Goal: Task Accomplishment & Management: Manage account settings

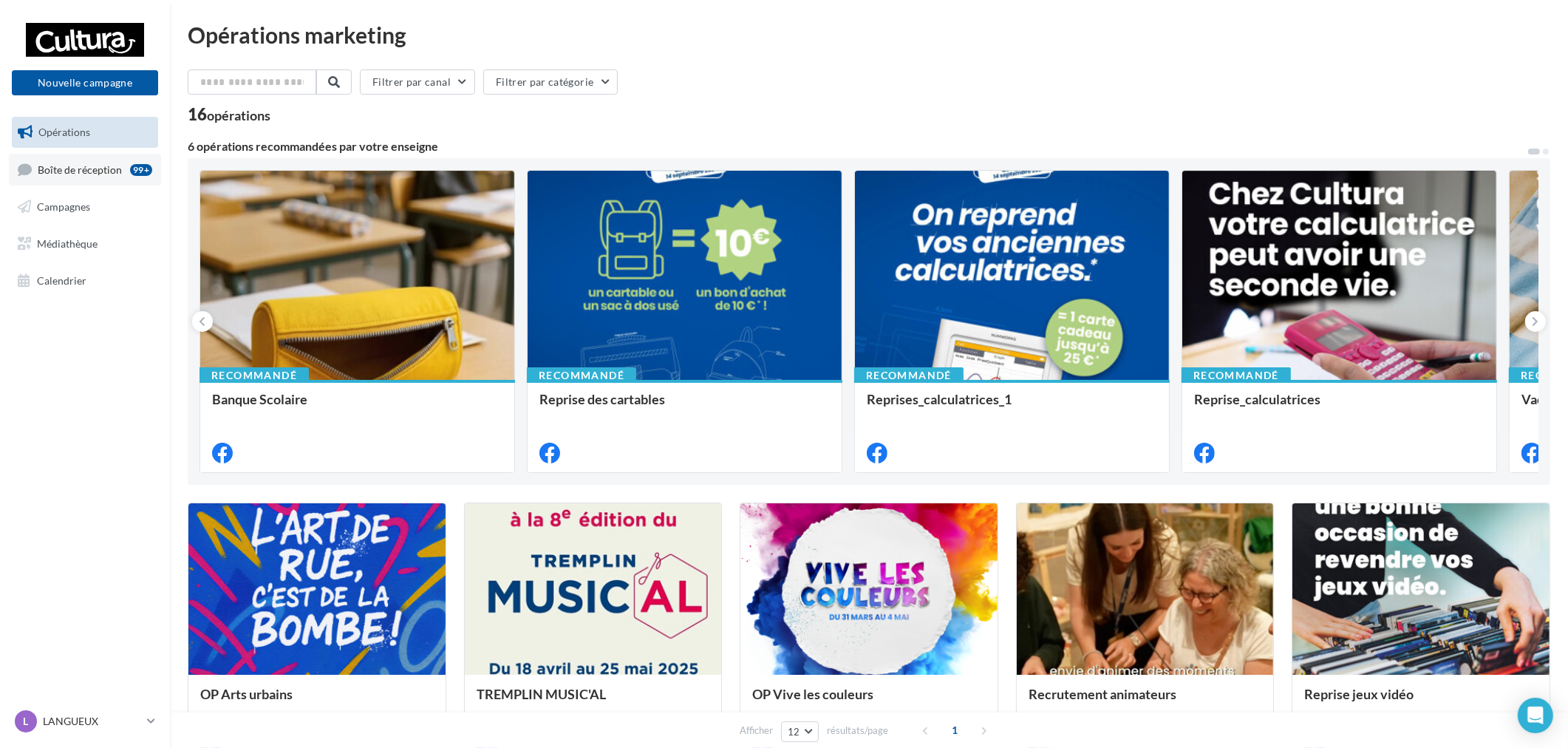
click at [97, 170] on span "Boîte de réception" at bounding box center [80, 168] width 85 height 12
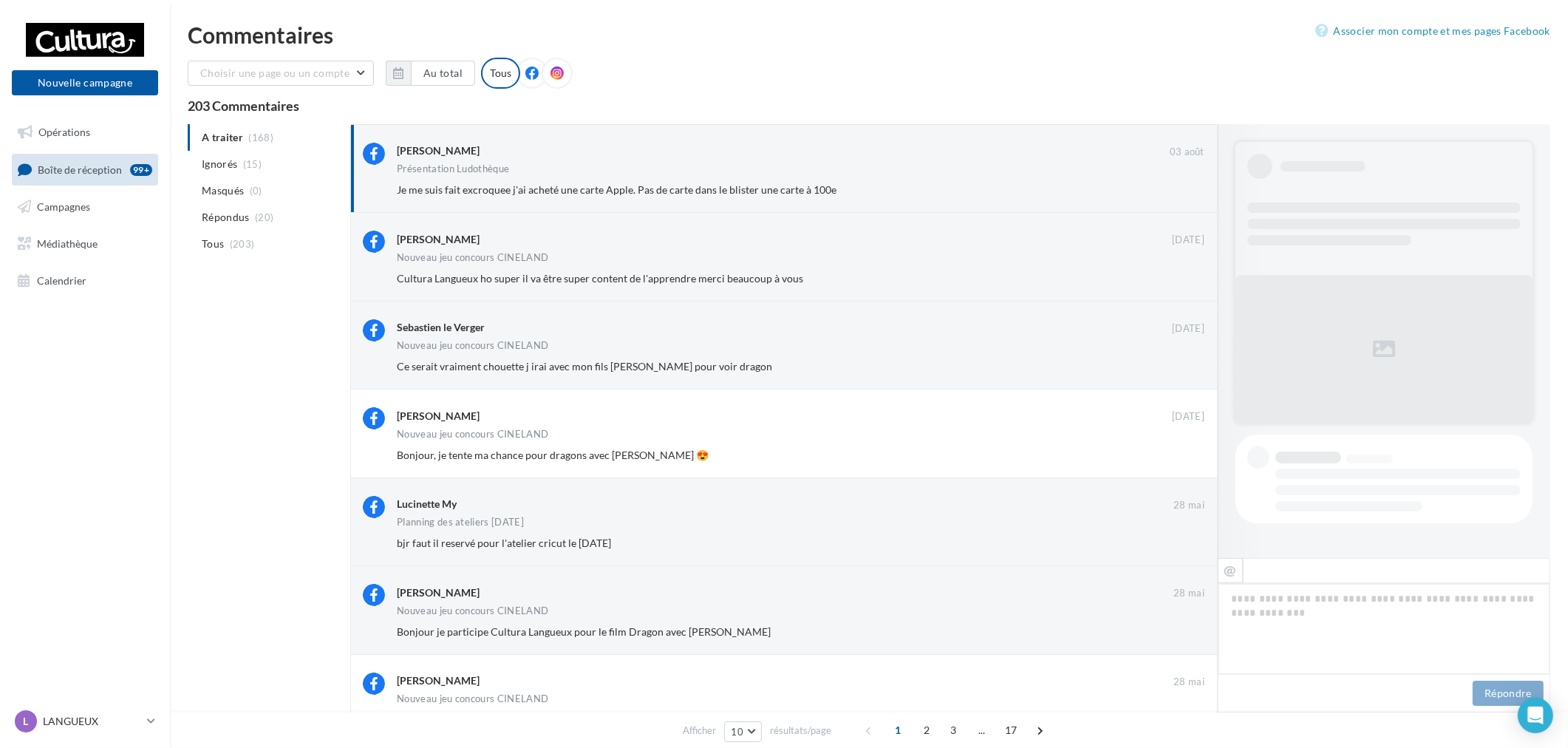
scroll to position [284, 0]
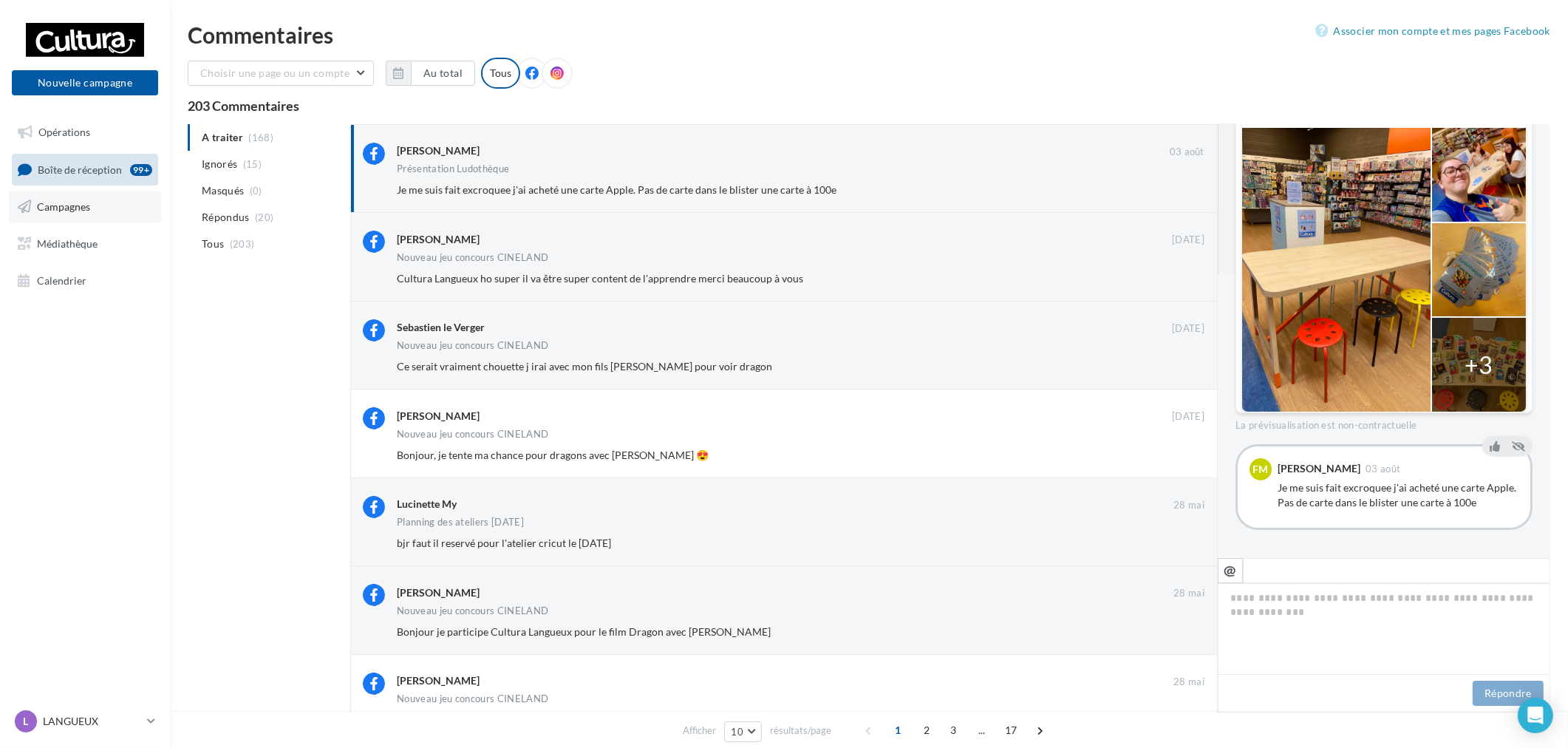
click at [92, 205] on link "Campagnes" at bounding box center [85, 207] width 152 height 31
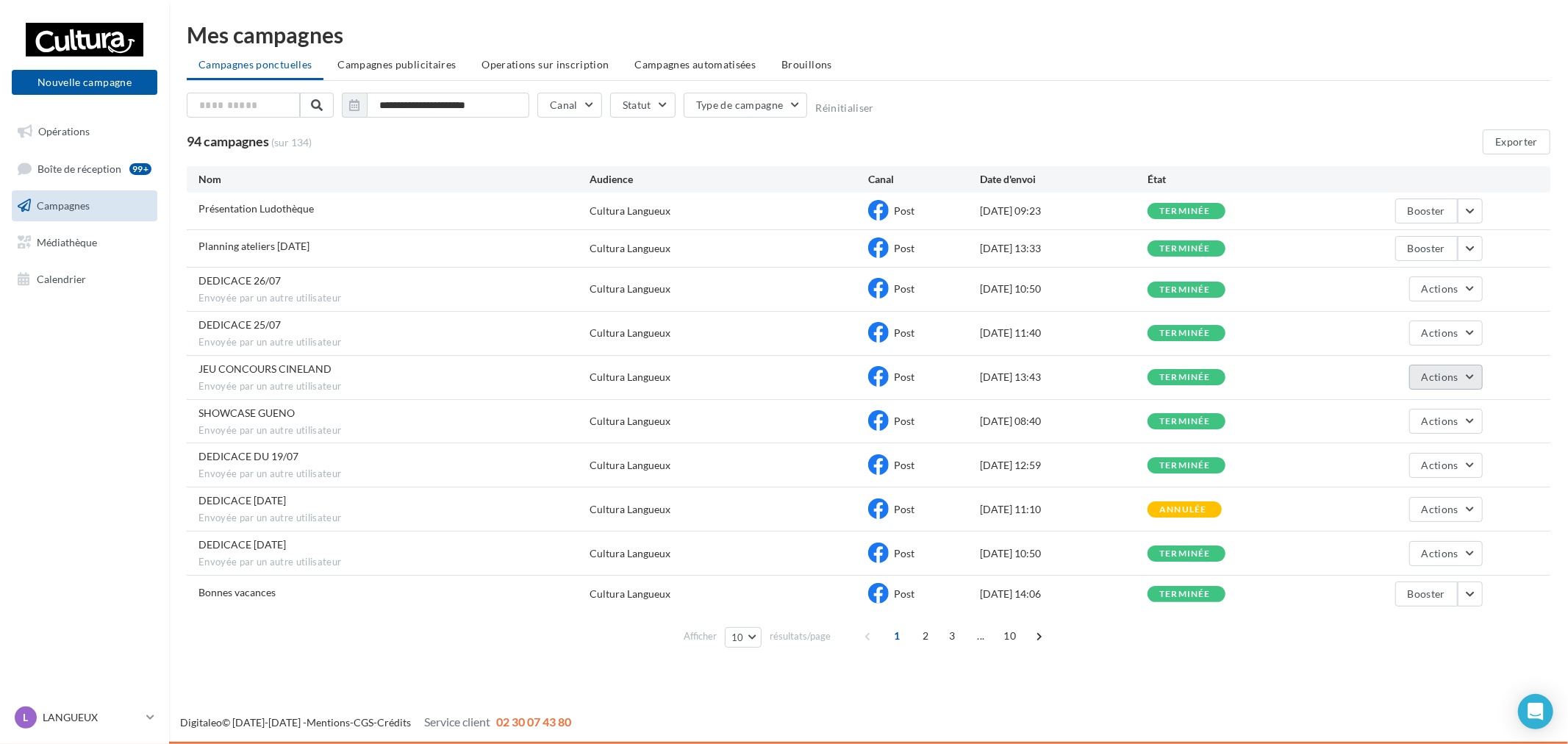
click at [1454, 387] on button "Actions" at bounding box center [1446, 377] width 73 height 25
click at [1442, 411] on button "Voir les résultats" at bounding box center [1409, 411] width 147 height 38
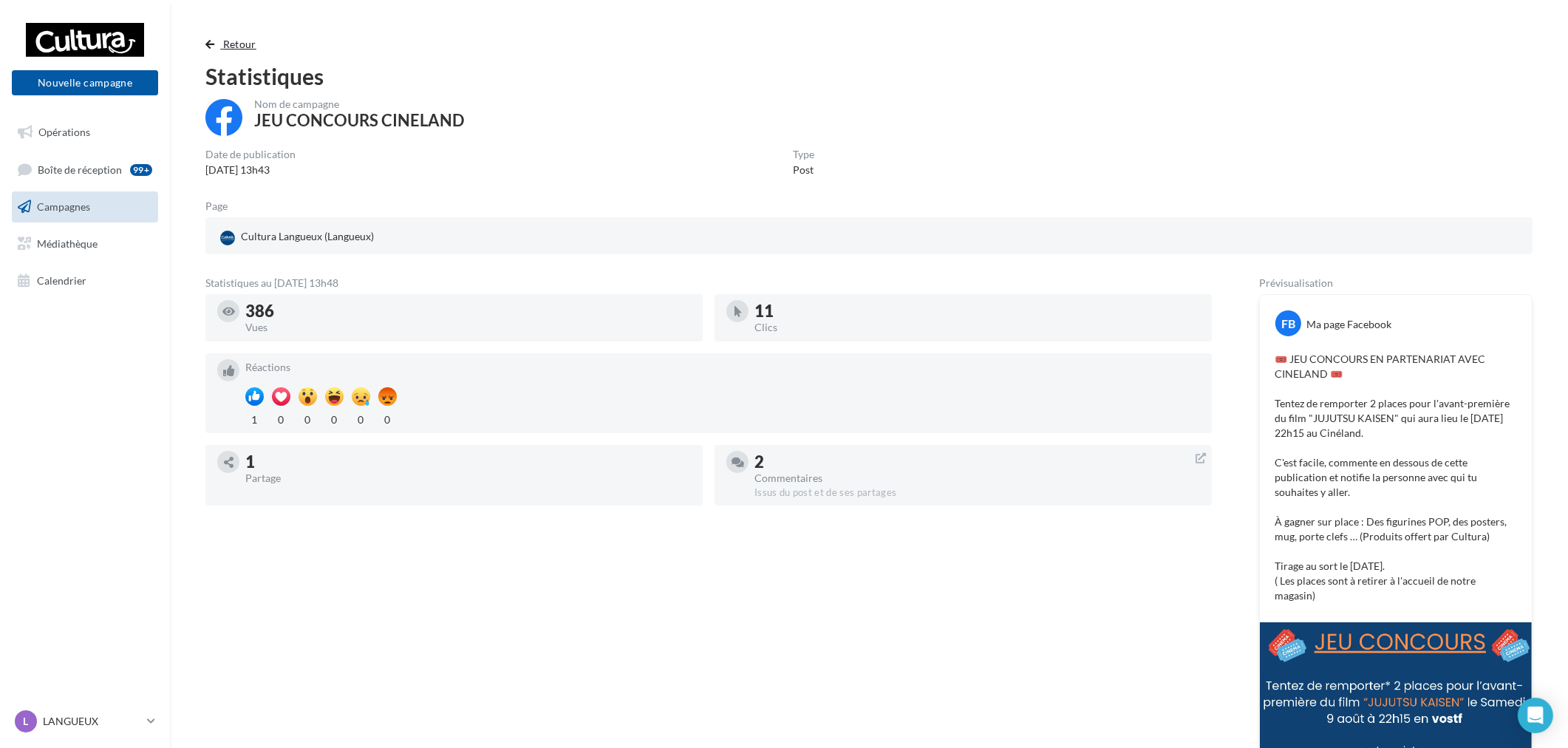
click at [215, 47] on span "button" at bounding box center [210, 44] width 9 height 10
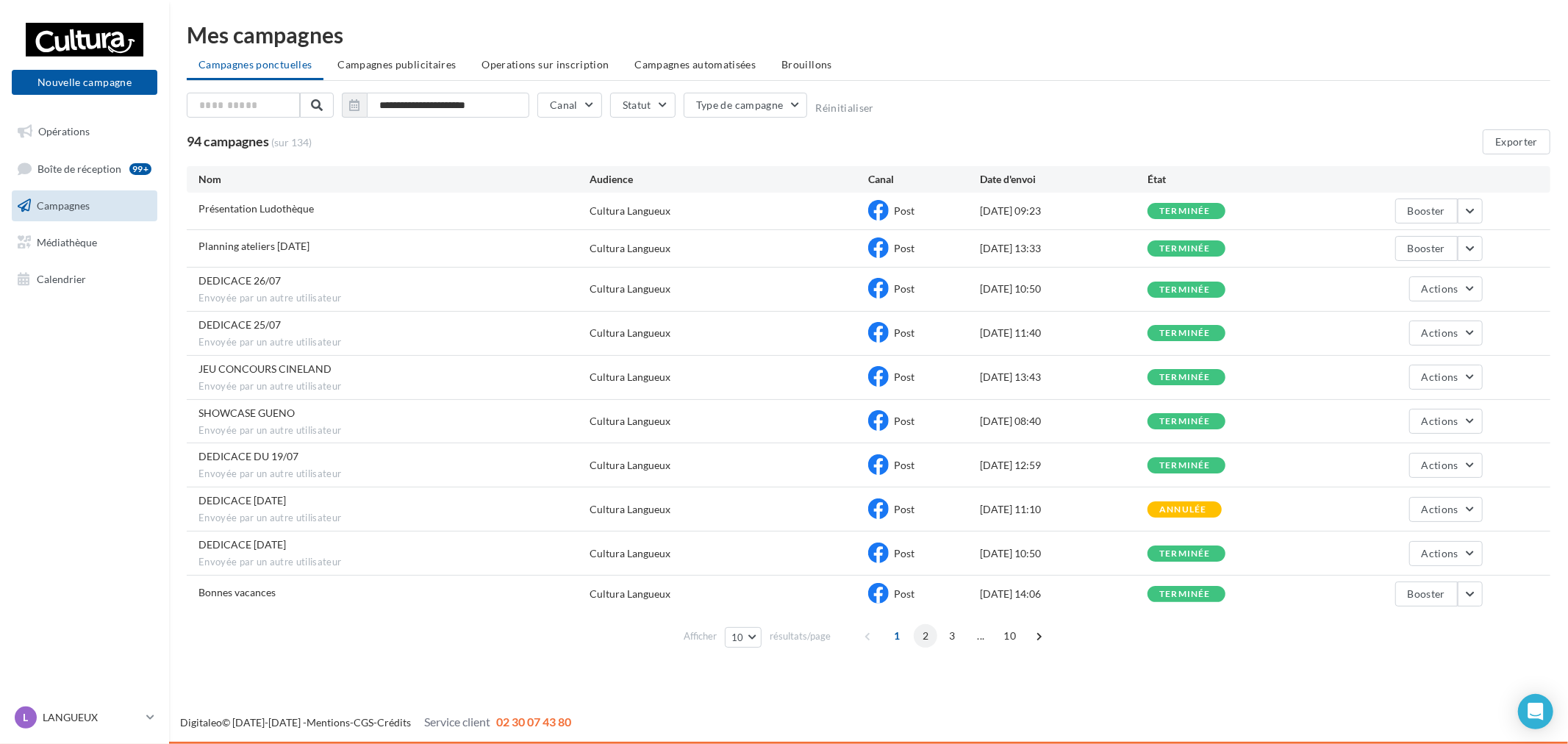
click at [919, 635] on span "2" at bounding box center [926, 635] width 24 height 24
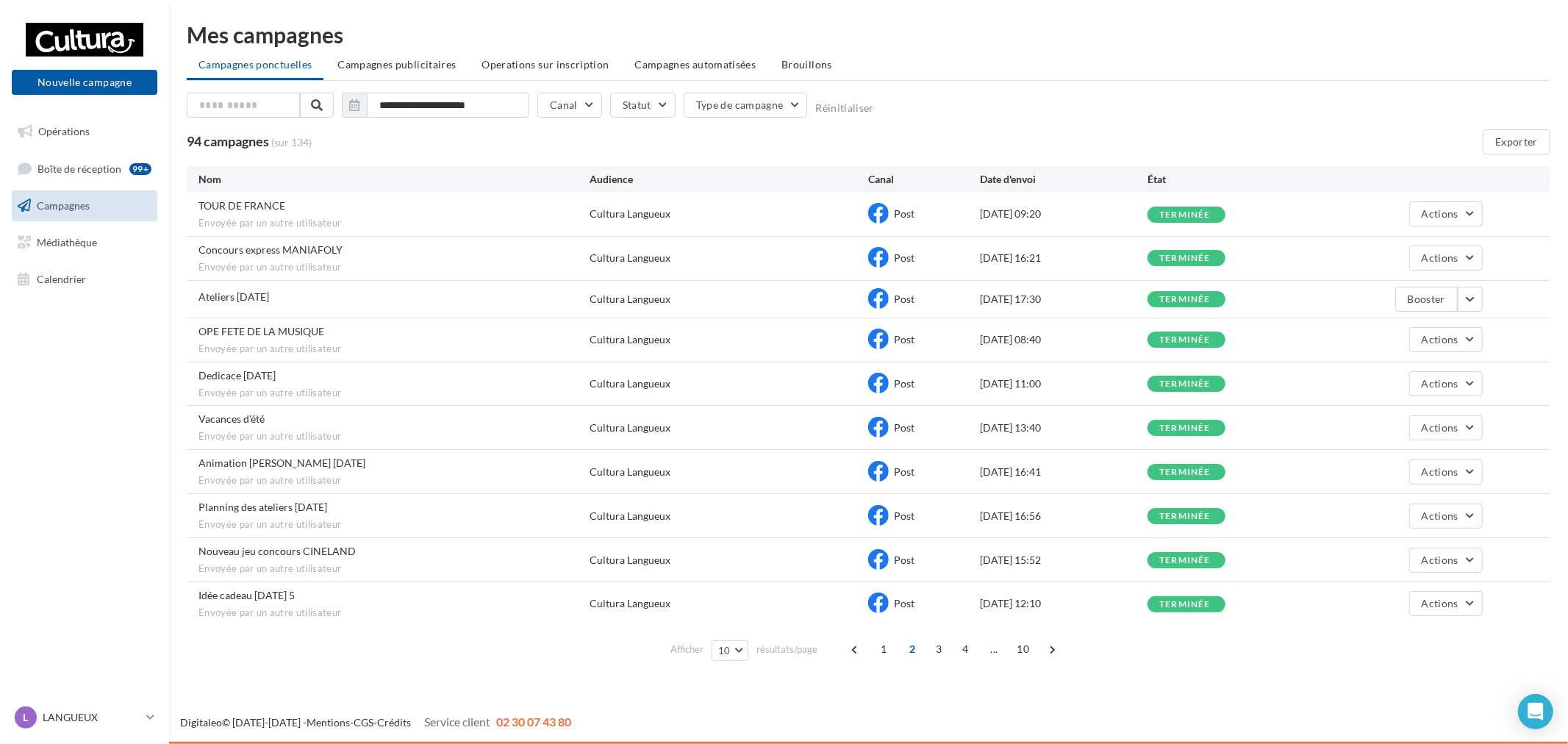
click at [1483, 558] on div "Nouveau jeu concours CINELAND Envoyée par un autre utilisateur Cultura Langueux…" at bounding box center [868, 560] width 1364 height 44
click at [1446, 561] on span "Actions" at bounding box center [1440, 560] width 37 height 12
click at [1436, 586] on button "Voir les résultats" at bounding box center [1409, 595] width 147 height 38
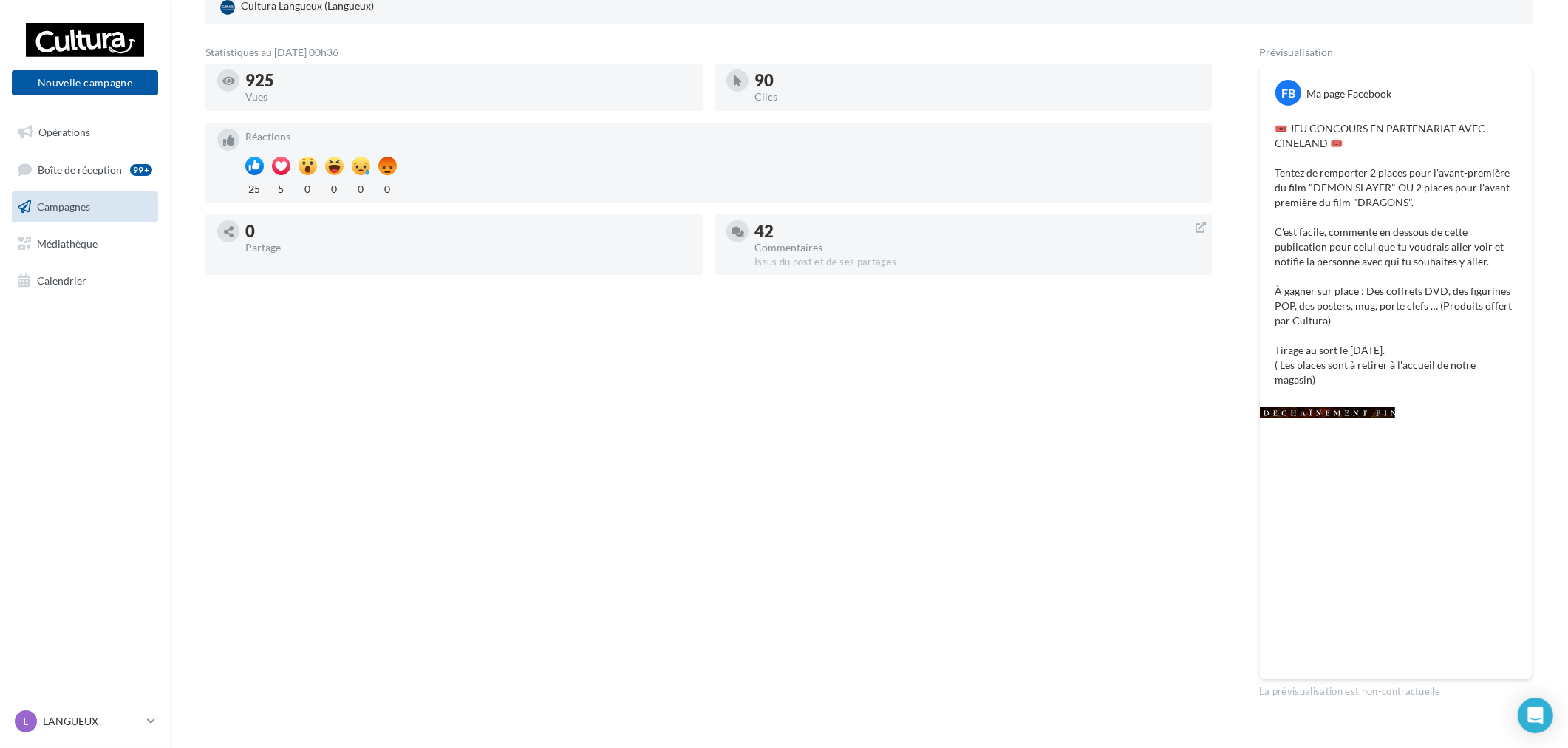
scroll to position [241, 0]
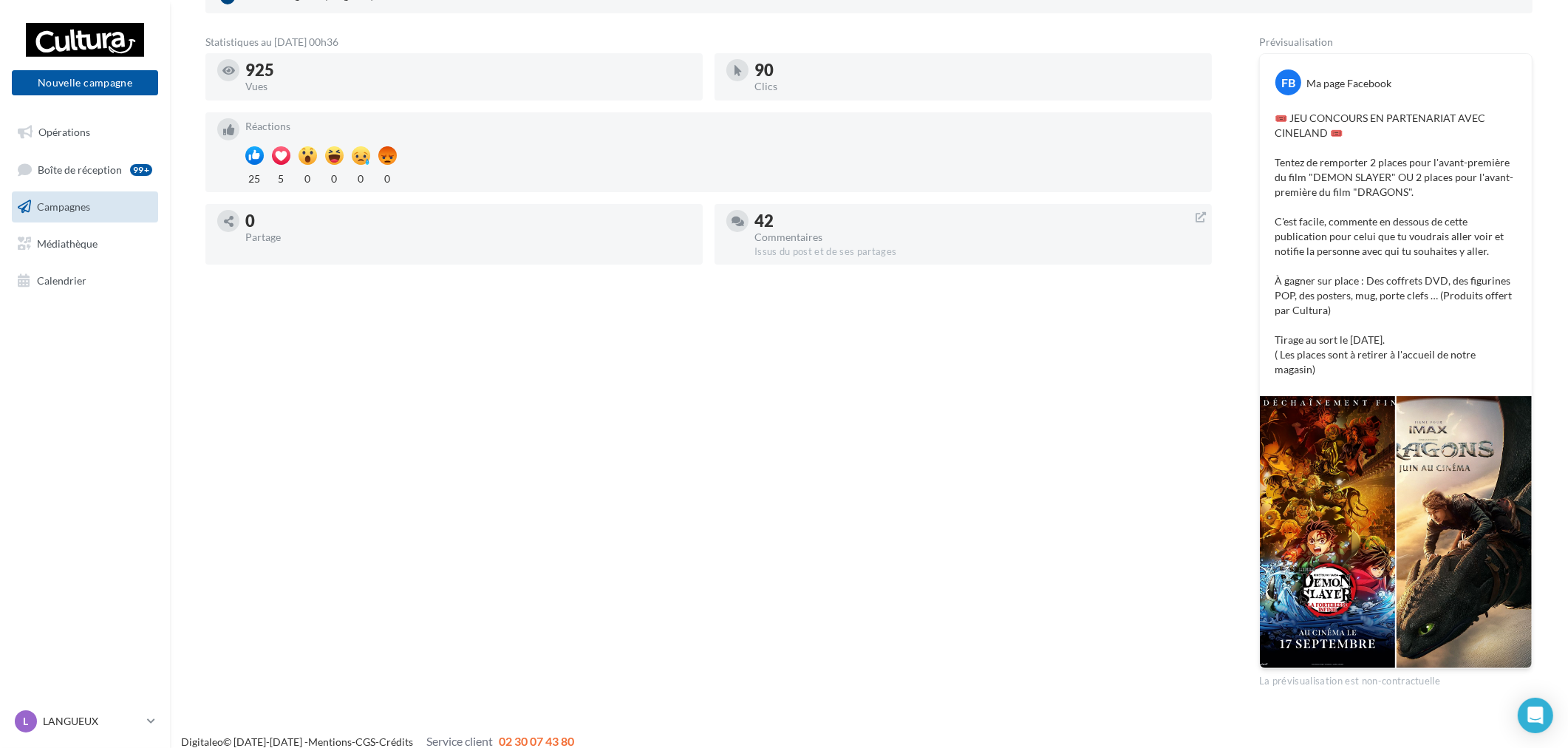
click at [516, 474] on div "Statistiques au 24 juillet 2025 - 00h36 925 Vues 90 Clics Réactions 25 5 0 0 0 …" at bounding box center [708, 362] width 1007 height 651
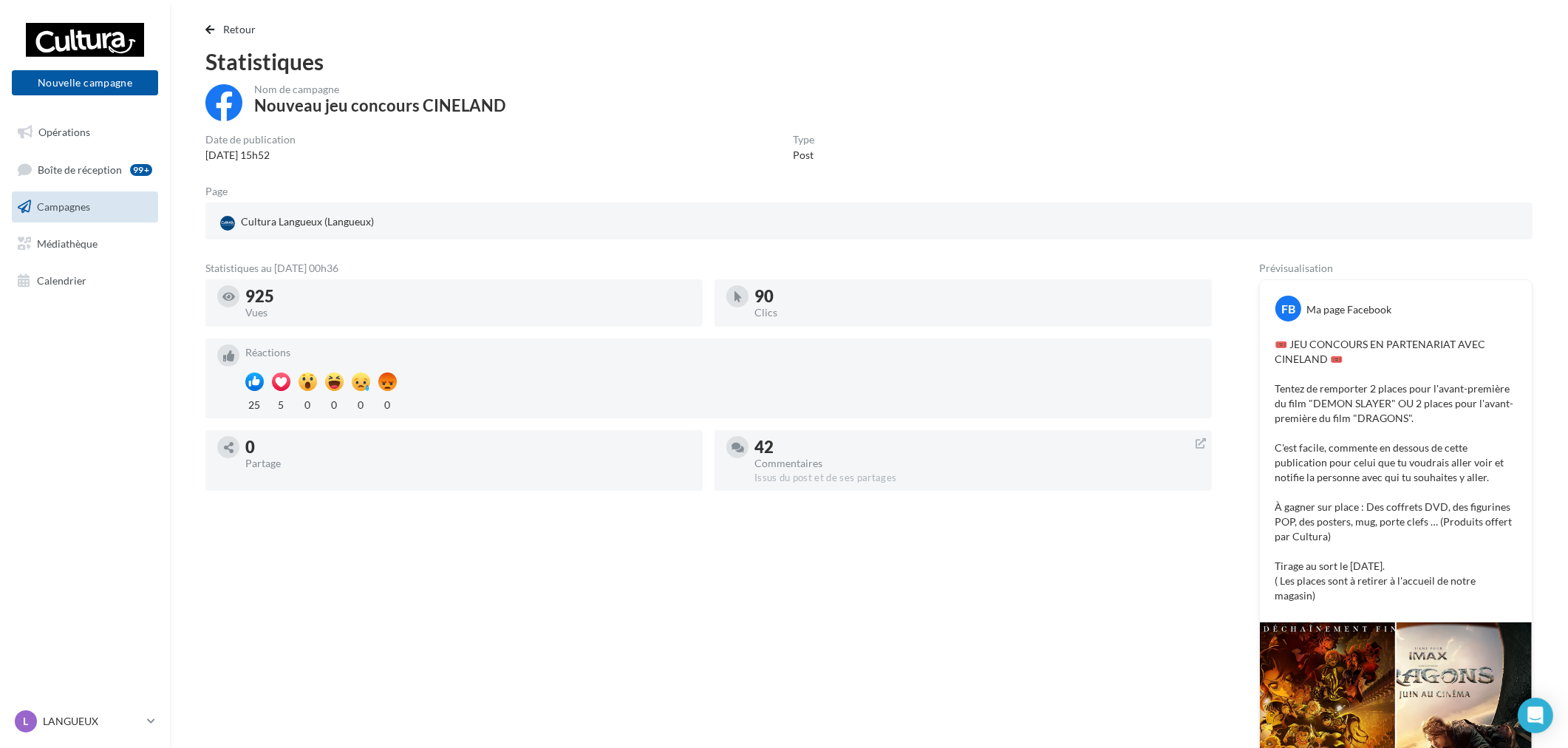
scroll to position [0, 0]
